Goal: Find specific page/section: Find specific page/section

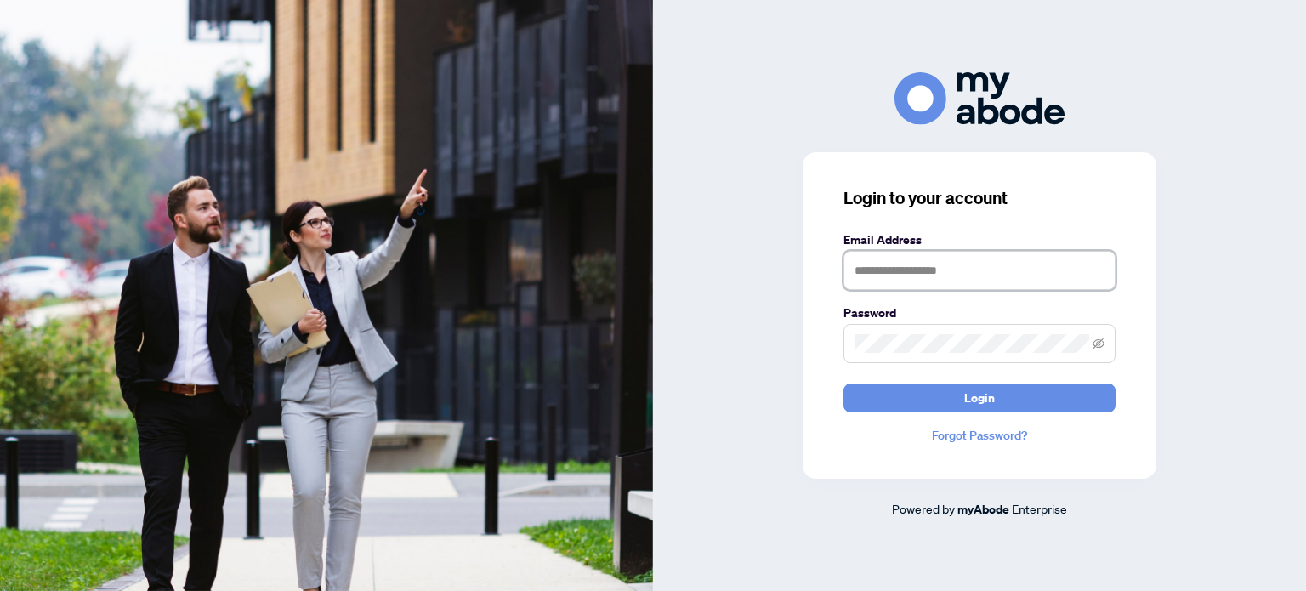
click at [940, 264] on input "text" at bounding box center [979, 270] width 272 height 39
type input "**********"
click at [843, 383] on button "Login" at bounding box center [979, 397] width 272 height 29
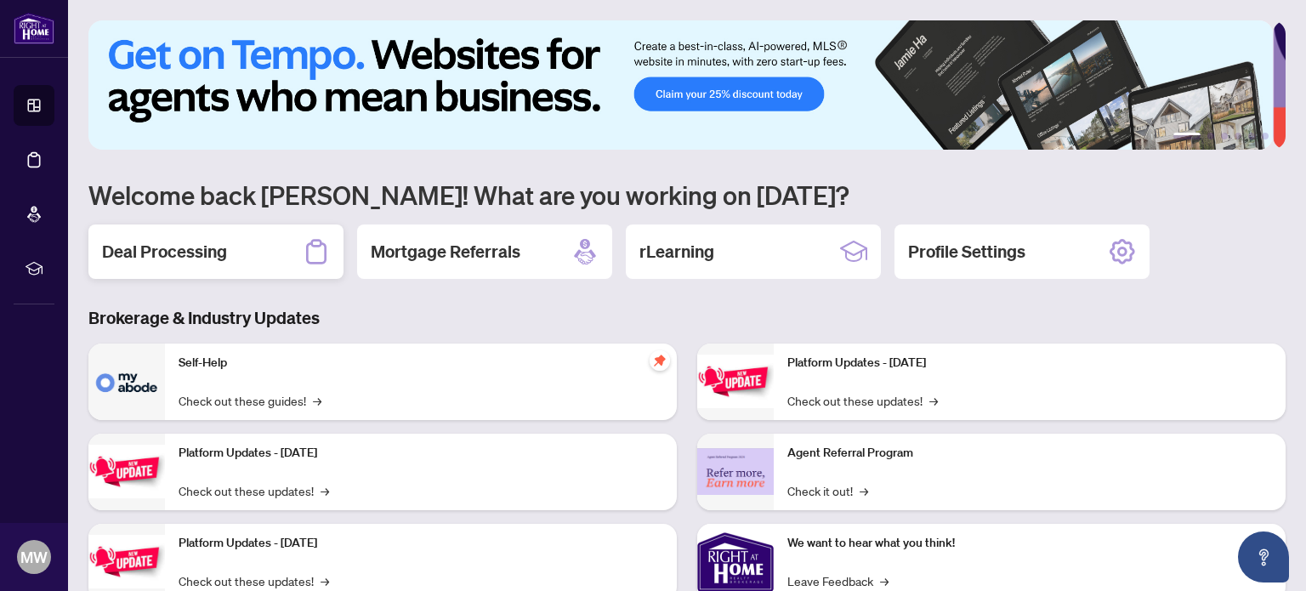
click at [237, 253] on div "Deal Processing" at bounding box center [215, 251] width 255 height 54
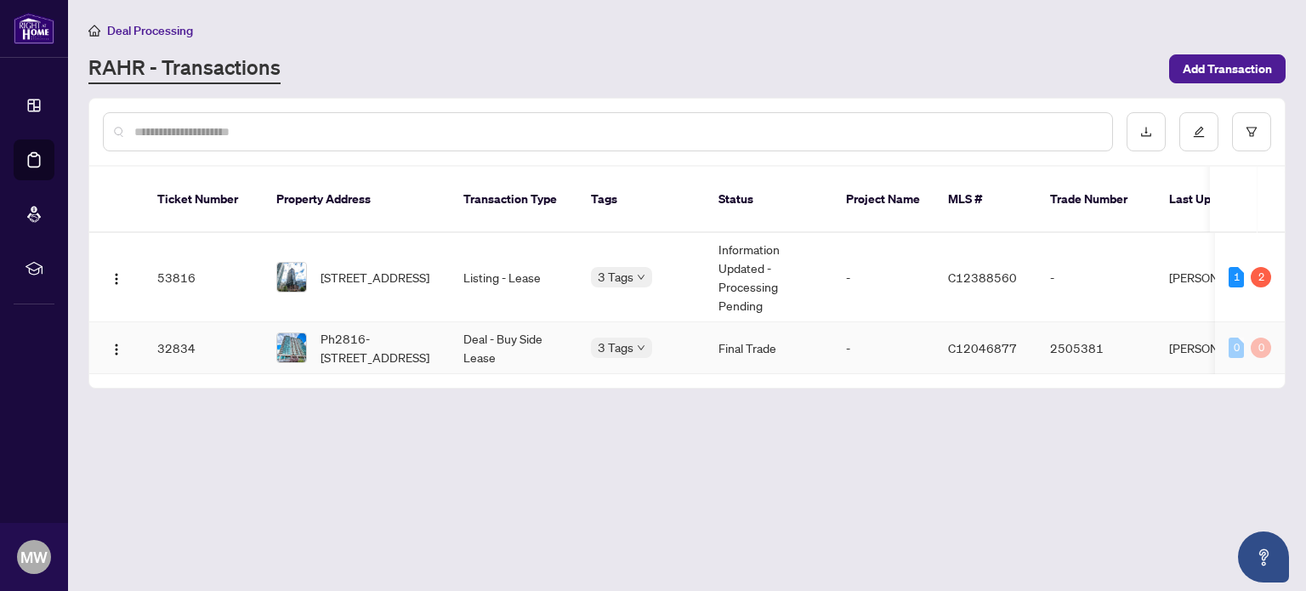
click at [459, 323] on td "Deal - Buy Side Lease" at bounding box center [514, 348] width 128 height 52
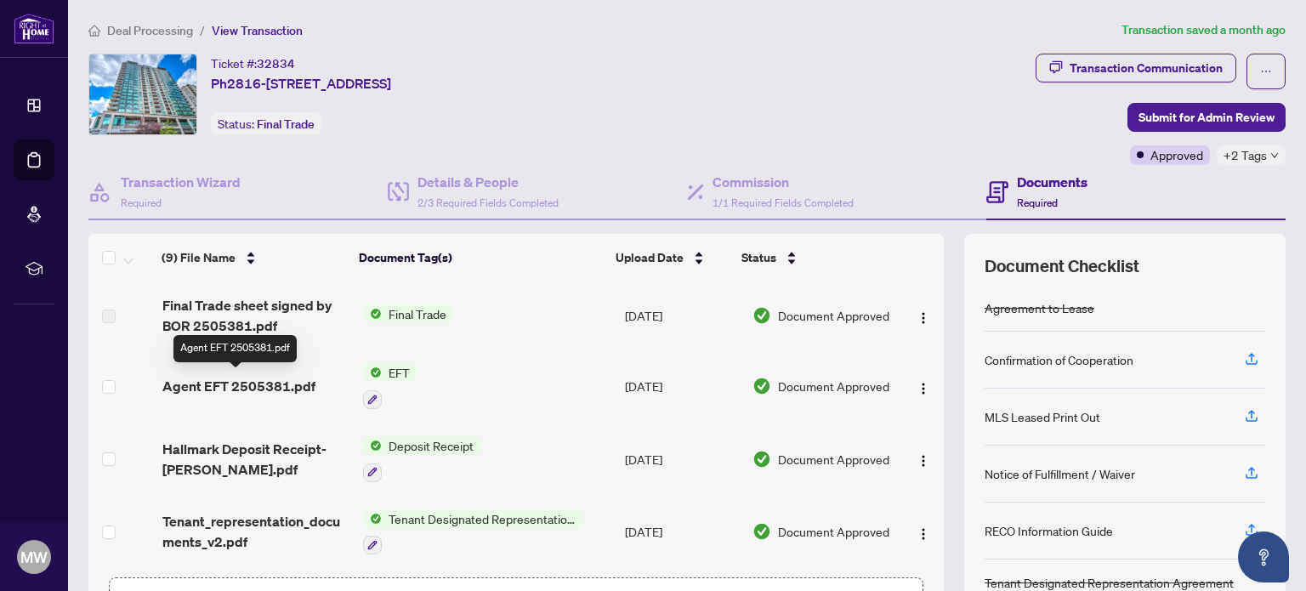
click at [252, 387] on span "Agent EFT 2505381.pdf" at bounding box center [238, 386] width 153 height 20
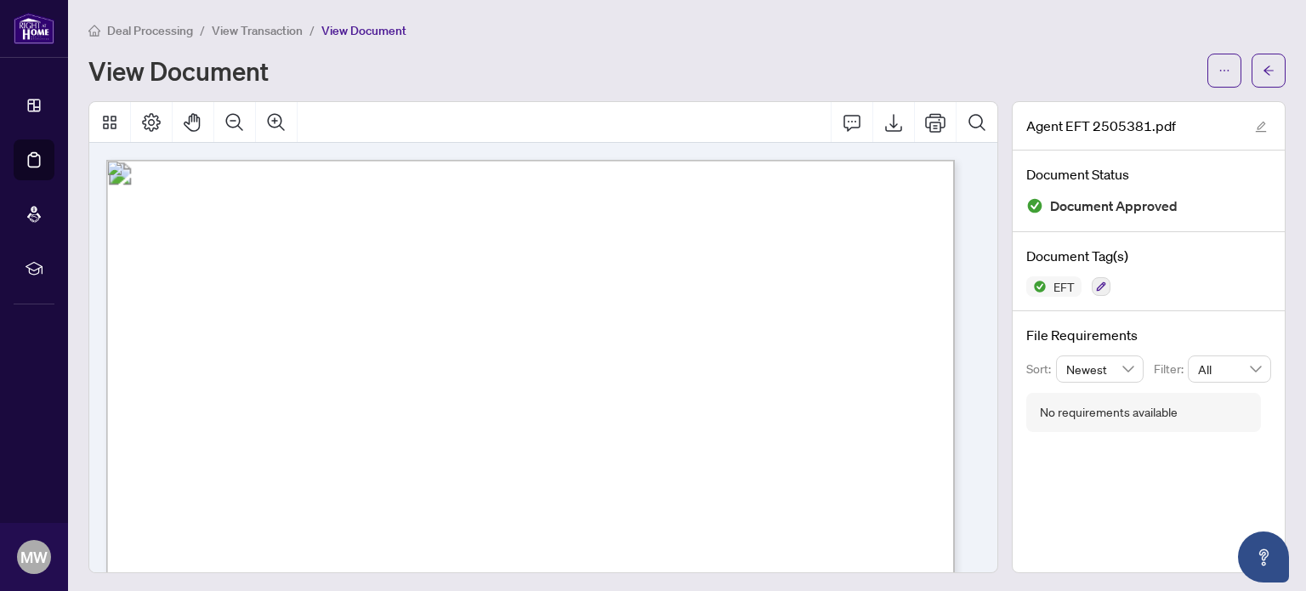
click at [786, 285] on span "-250.00" at bounding box center [792, 283] width 34 height 10
click at [805, 315] on span "123.50" at bounding box center [794, 317] width 30 height 10
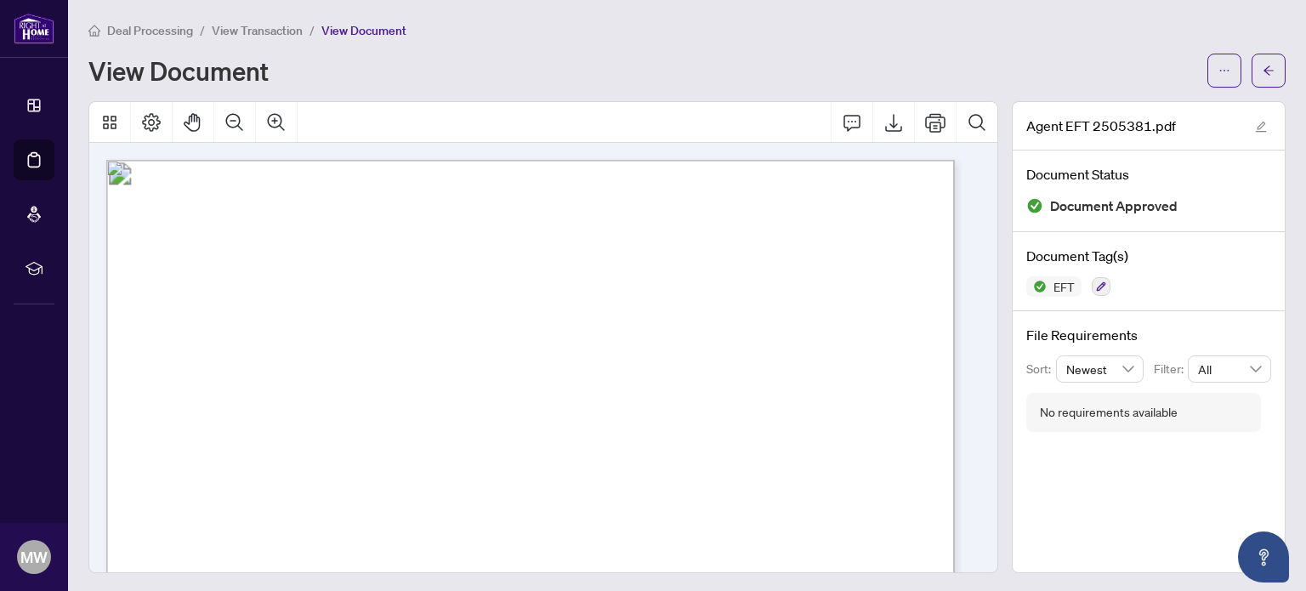
click at [805, 315] on span "123.50" at bounding box center [794, 317] width 30 height 10
click at [1263, 71] on icon "arrow-left" at bounding box center [1269, 71] width 12 height 12
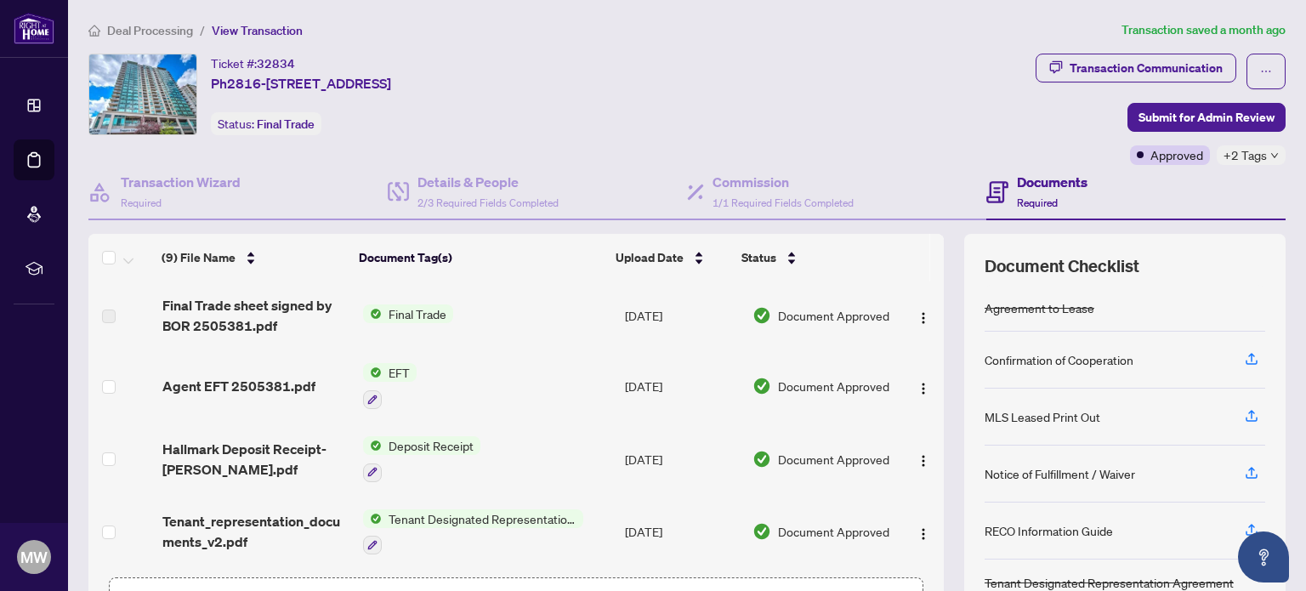
click at [583, 315] on td "Final Trade" at bounding box center [487, 315] width 262 height 68
click at [393, 368] on span "EFT" at bounding box center [399, 372] width 35 height 19
click at [222, 388] on span "Agent EFT 2505381.pdf" at bounding box center [238, 386] width 153 height 20
